Goal: Information Seeking & Learning: Stay updated

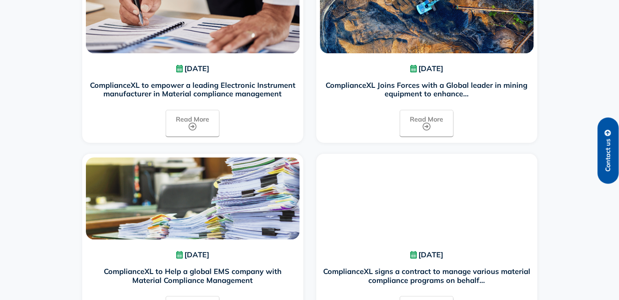
scroll to position [489, 0]
